Goal: Transaction & Acquisition: Purchase product/service

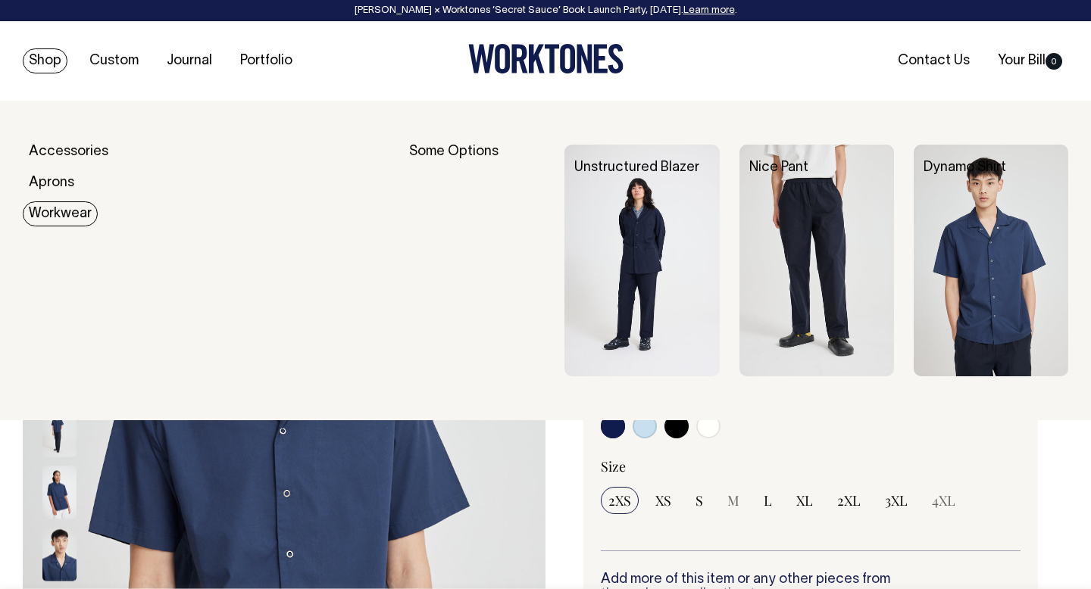
click at [57, 213] on link "Workwear" at bounding box center [60, 214] width 75 height 25
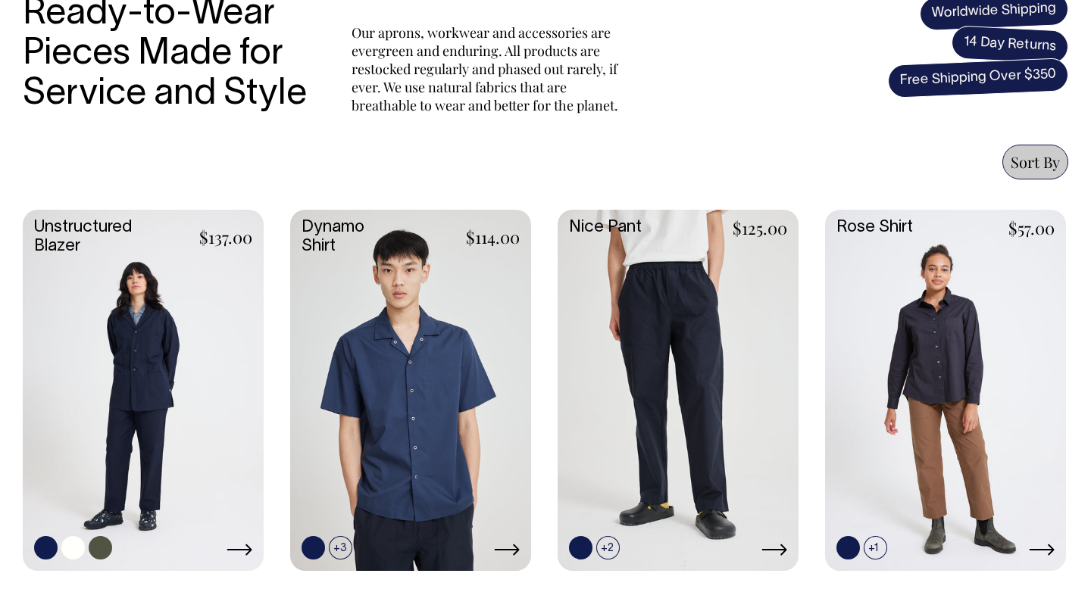
scroll to position [544, 0]
click at [969, 352] on link at bounding box center [945, 389] width 241 height 358
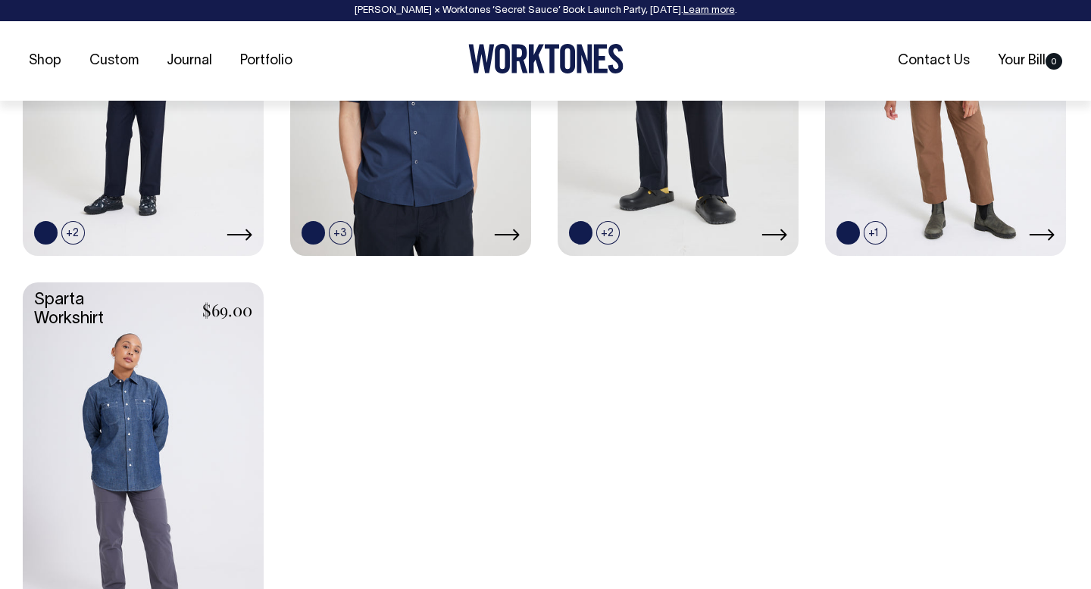
click at [139, 426] on link at bounding box center [143, 462] width 241 height 358
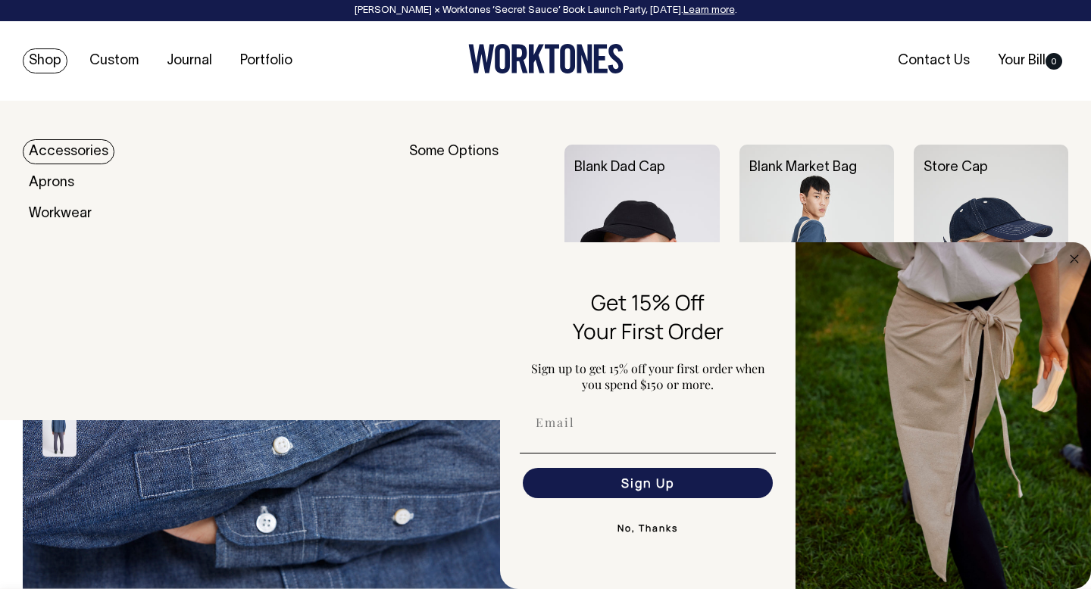
click at [48, 64] on link "Shop" at bounding box center [45, 60] width 45 height 25
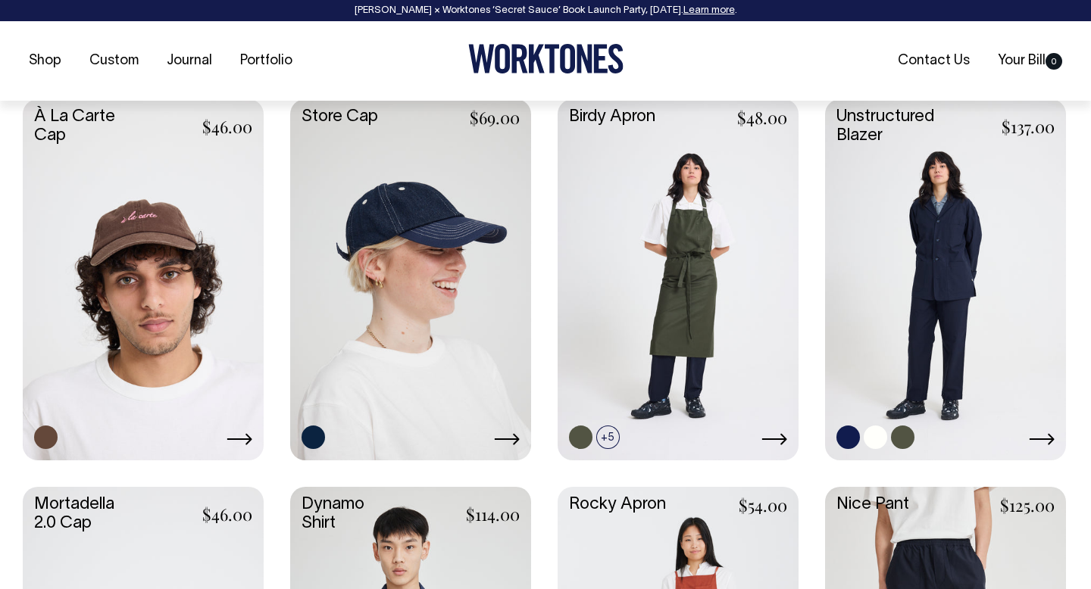
scroll to position [1043, 0]
click at [980, 239] on link at bounding box center [945, 277] width 241 height 358
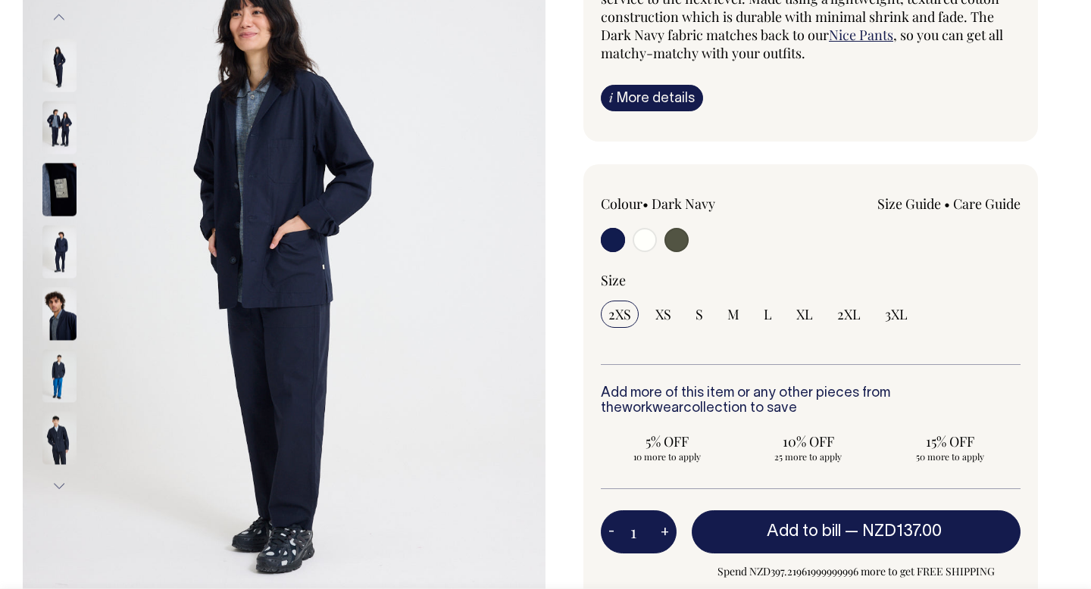
scroll to position [242, 0]
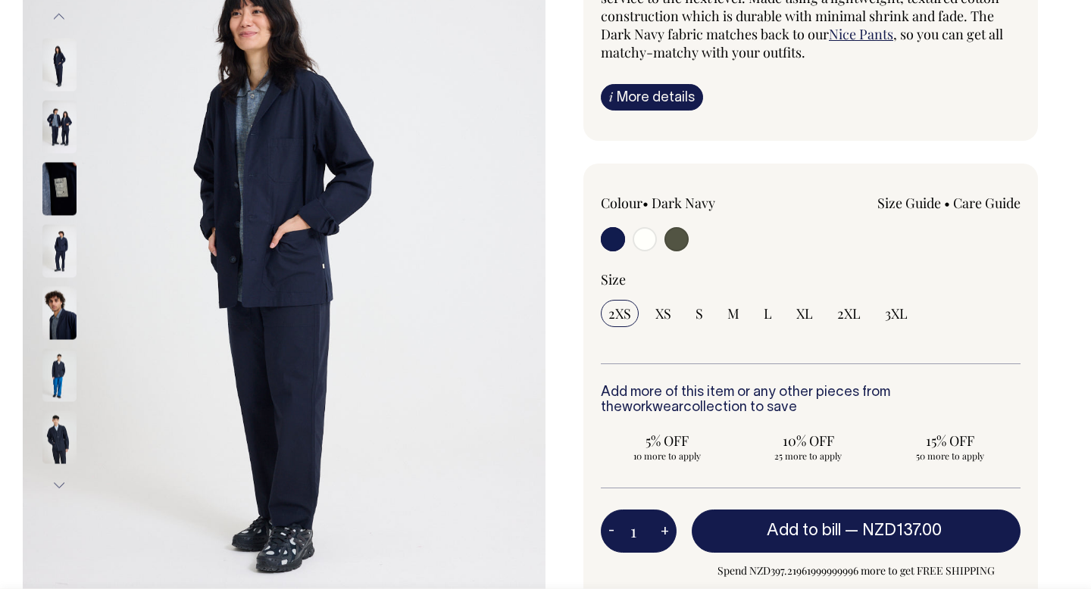
click at [60, 252] on img at bounding box center [59, 251] width 34 height 53
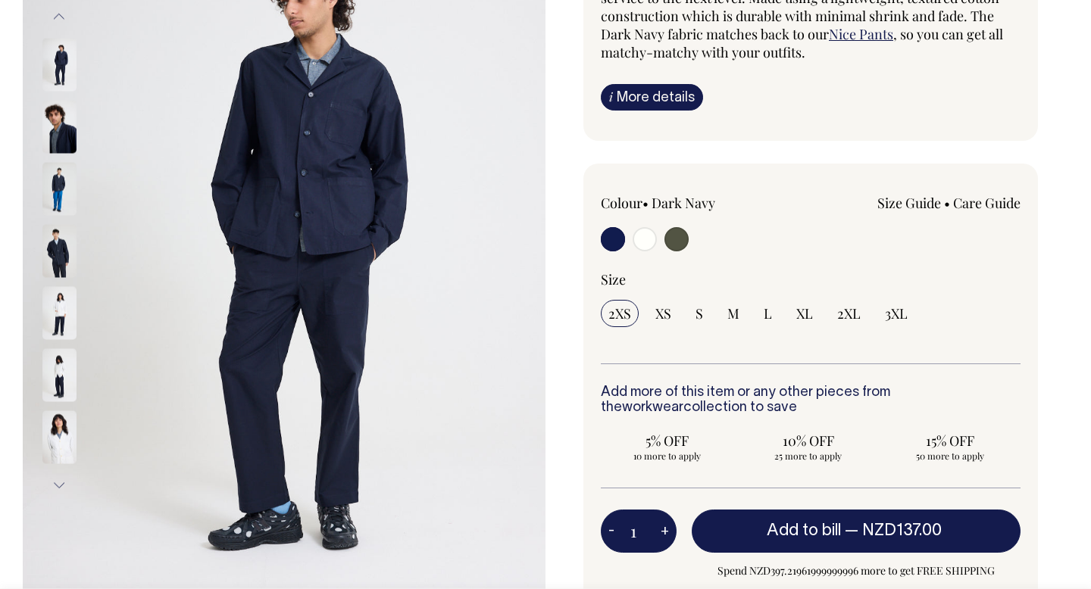
click at [63, 314] on div at bounding box center [80, 314] width 76 height 62
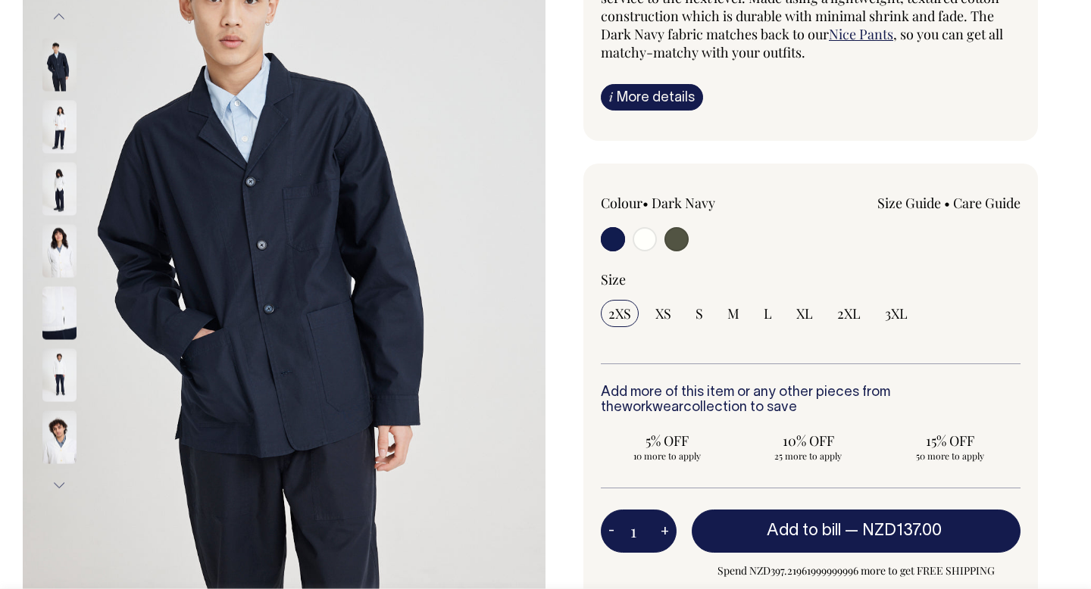
click at [58, 64] on img at bounding box center [59, 65] width 34 height 53
click at [70, 71] on img at bounding box center [59, 65] width 34 height 53
